Goal: Information Seeking & Learning: Check status

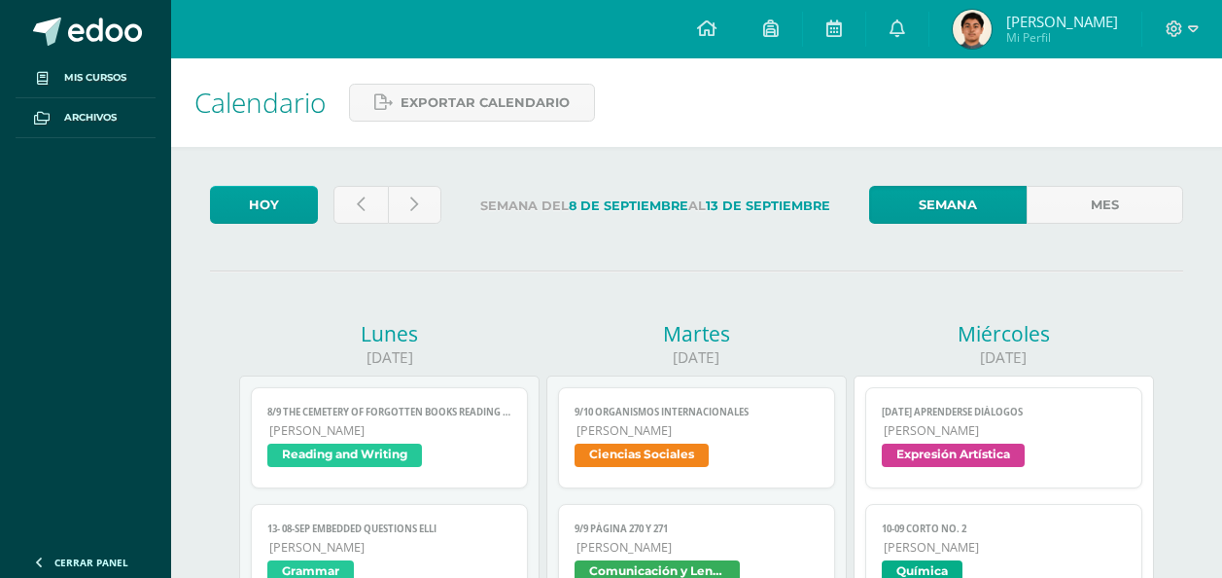
scroll to position [887, 0]
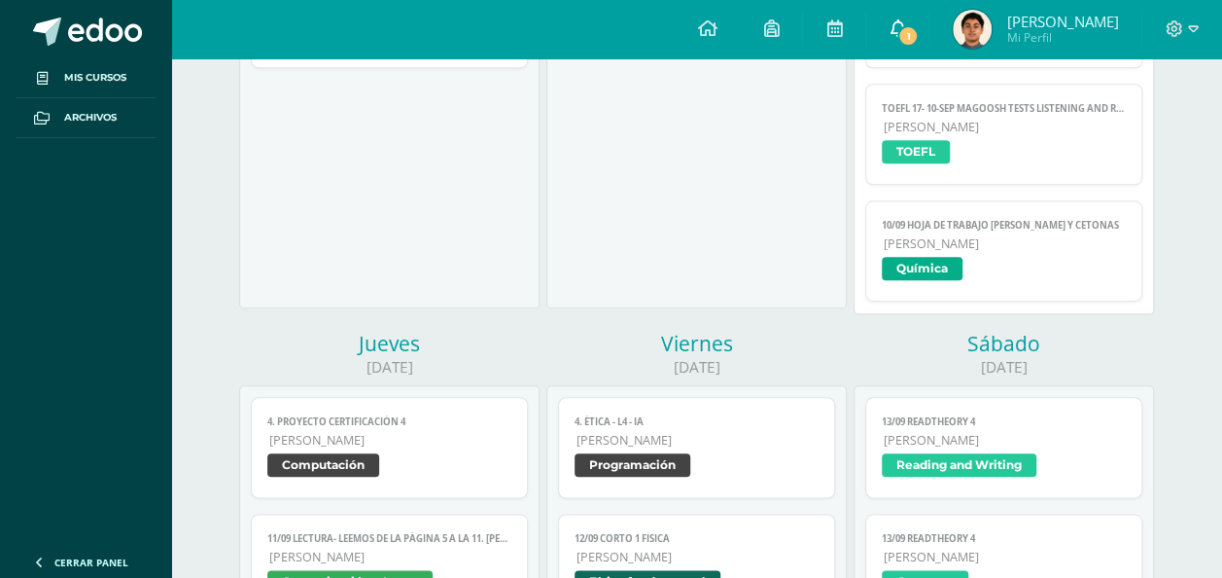
click at [919, 26] on span "1" at bounding box center [908, 35] width 21 height 21
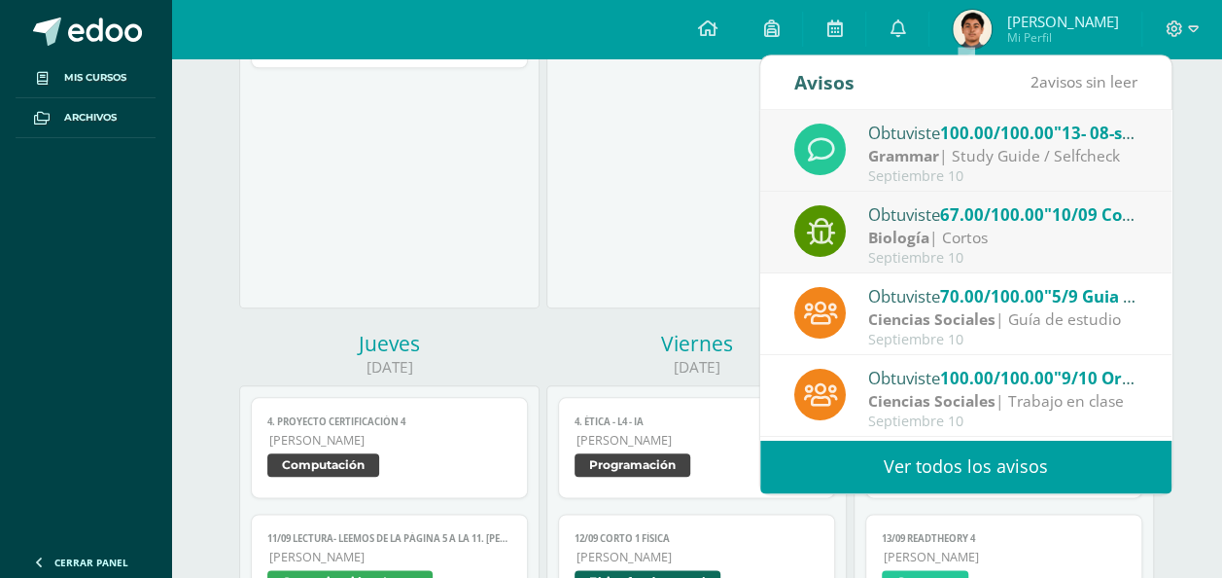
click at [924, 245] on strong "Biología" at bounding box center [898, 237] width 61 height 21
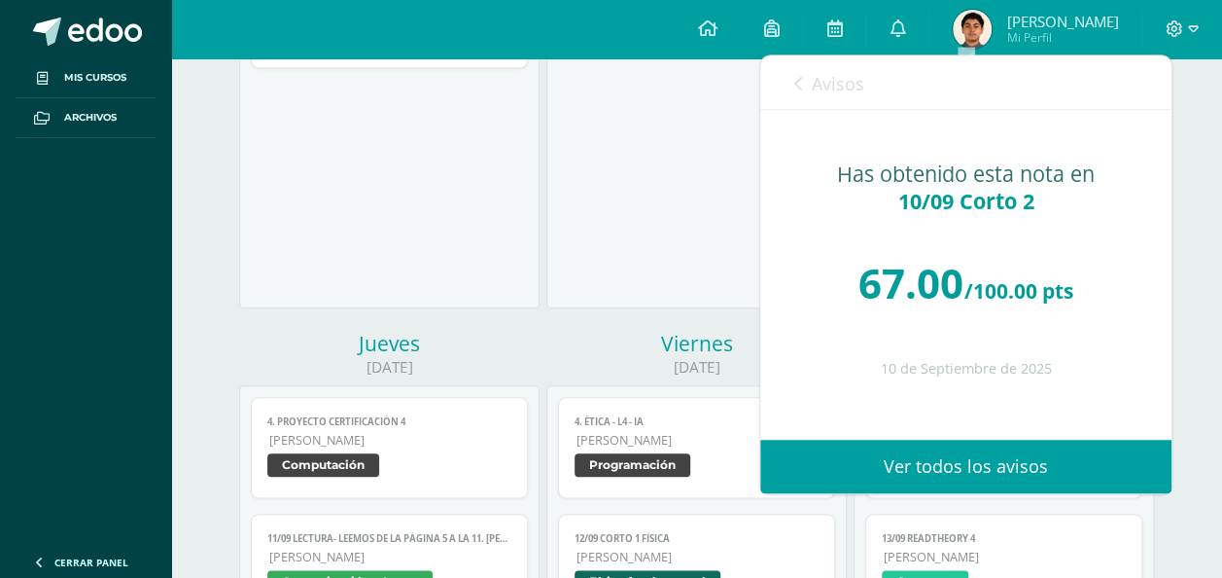
click at [826, 86] on span "Avisos" at bounding box center [838, 83] width 53 height 23
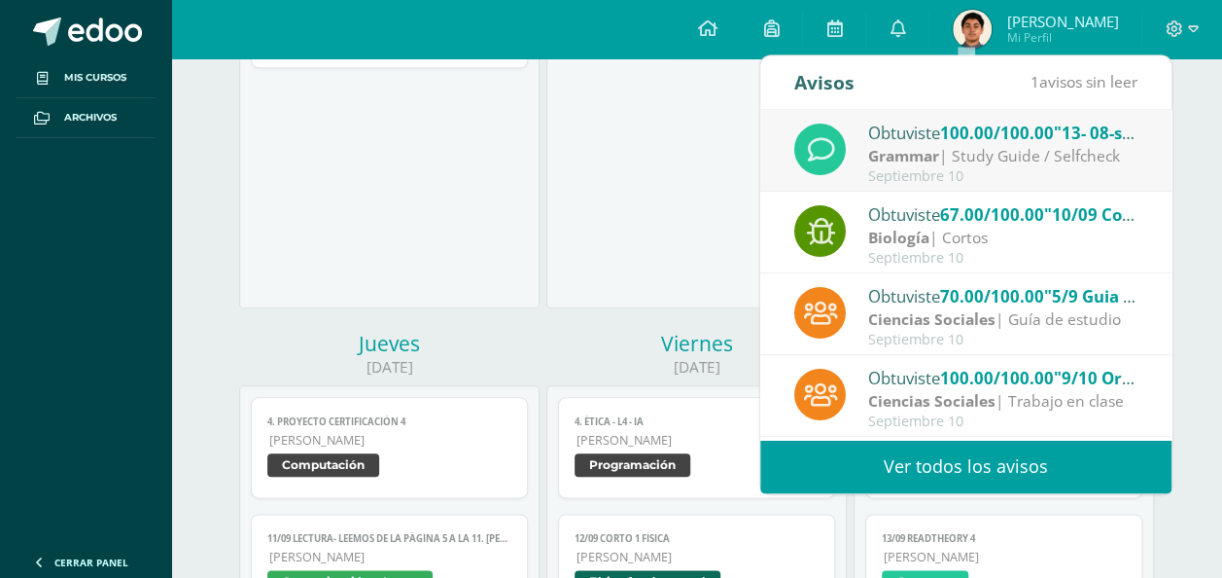
click at [860, 152] on div "Obtuviste 100.00/100.00 "13- 08-sep Embedded questions ELLI" en Grammar Grammar…" at bounding box center [965, 152] width 343 height 64
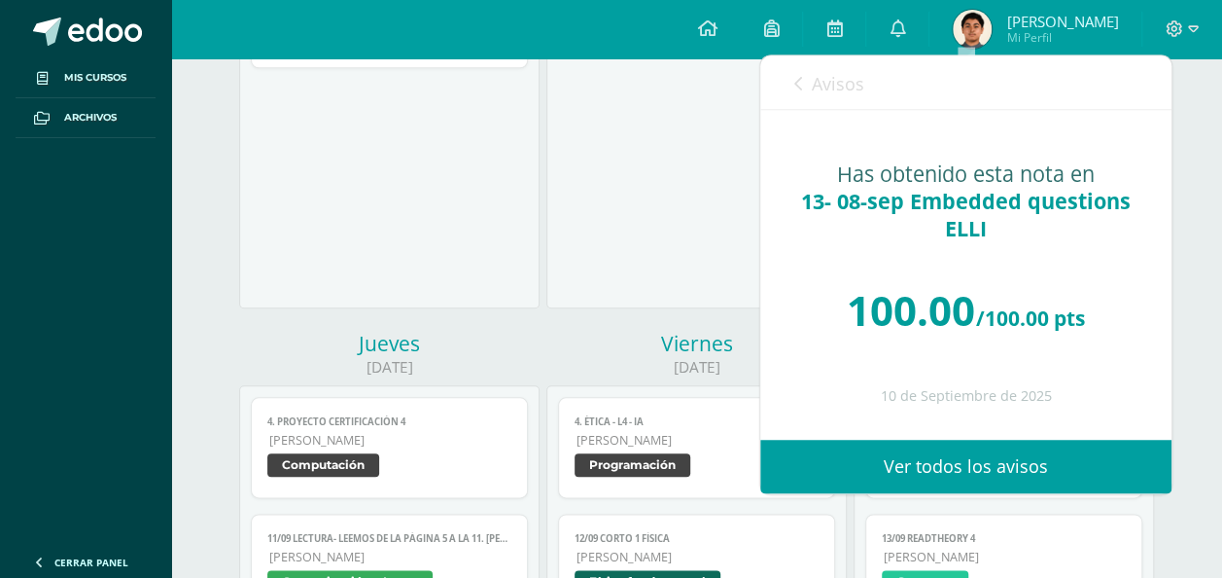
click at [849, 99] on link "Avisos" at bounding box center [829, 82] width 70 height 55
